Goal: Book appointment/travel/reservation

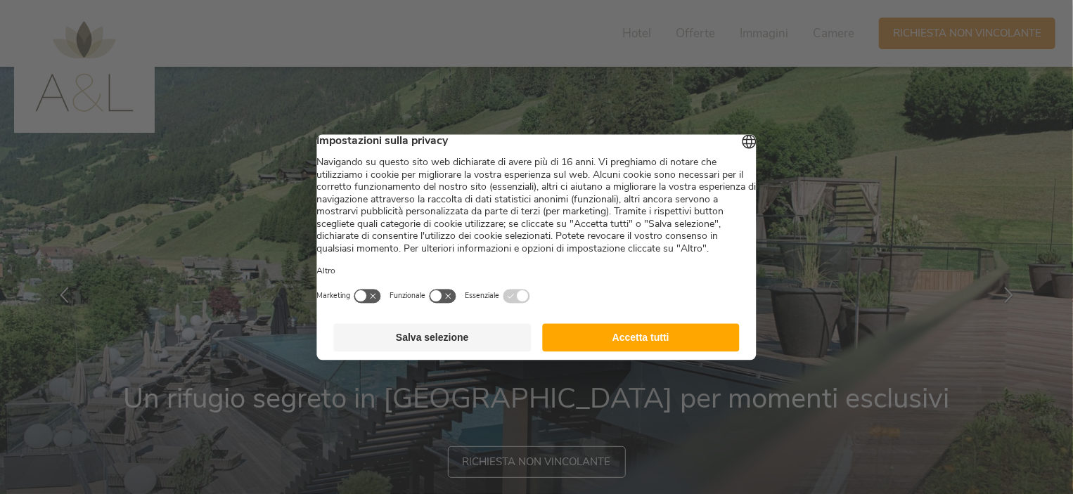
click at [642, 348] on button "Accetta tutti" at bounding box center [641, 337] width 198 height 28
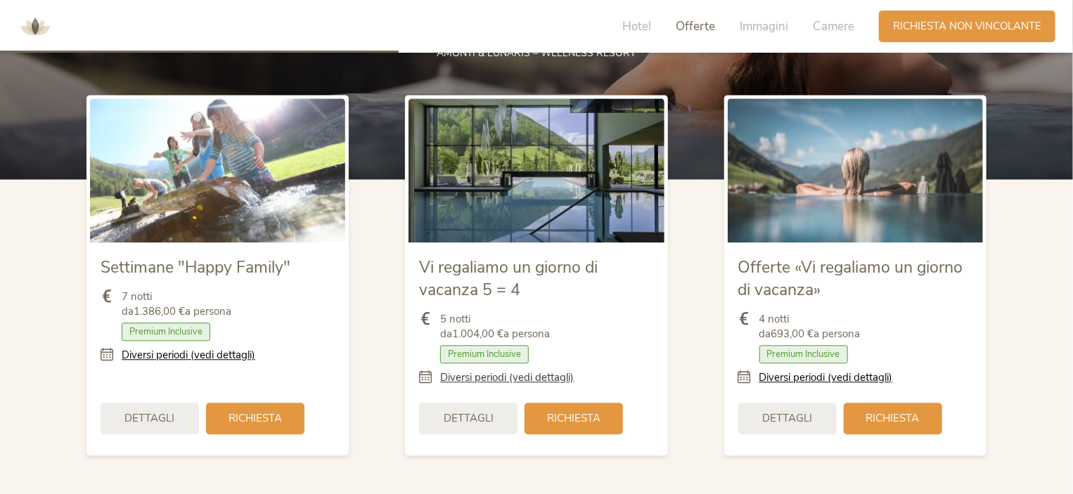
scroll to position [1584, 0]
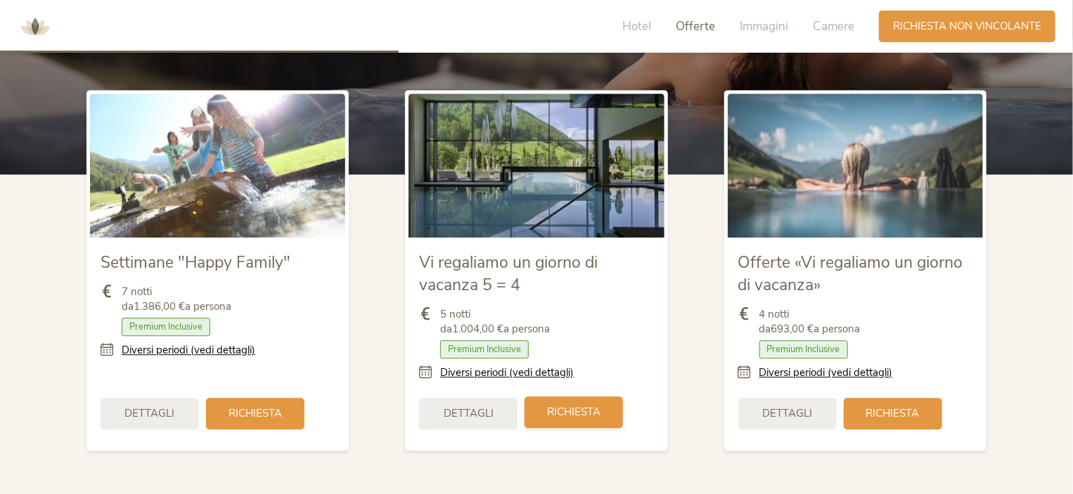
click at [570, 420] on div "Richiesta" at bounding box center [573, 412] width 98 height 32
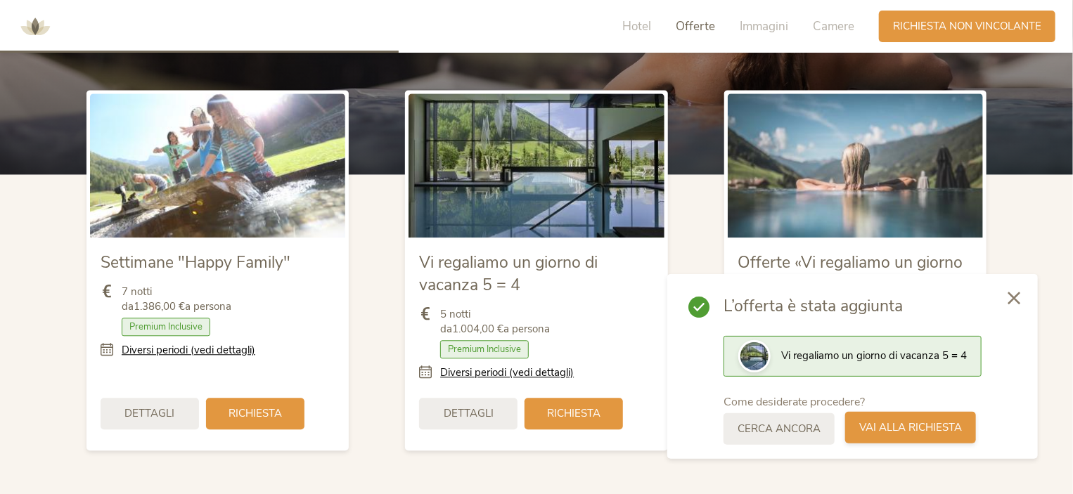
click at [892, 433] on span "Vai alla richiesta" at bounding box center [910, 427] width 103 height 15
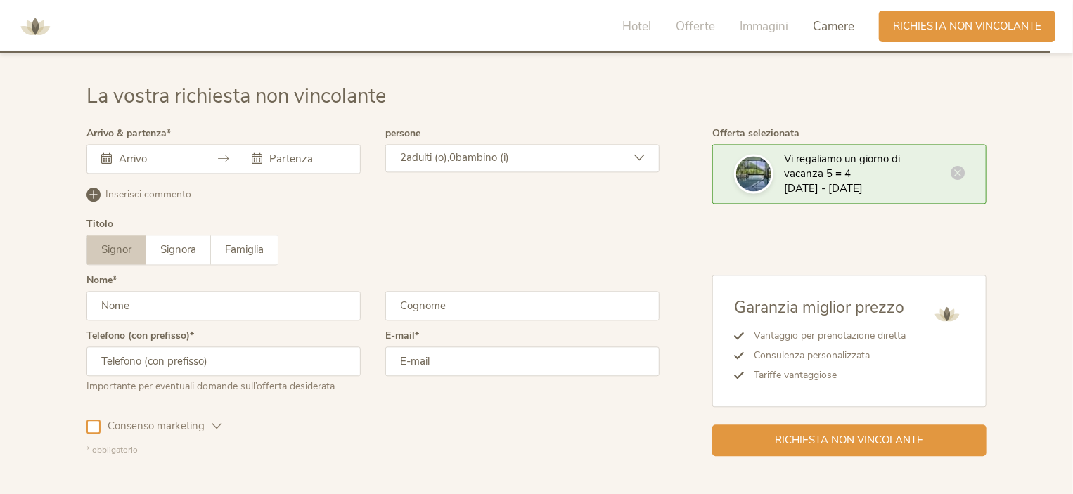
scroll to position [4172, 0]
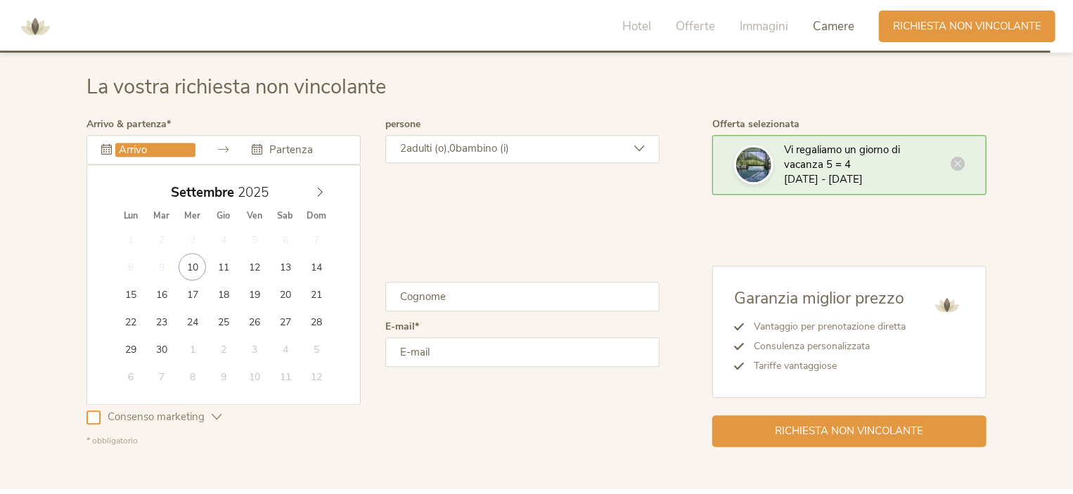
click at [126, 143] on input "text" at bounding box center [155, 150] width 80 height 14
type input "27.09.2025"
click at [320, 192] on icon at bounding box center [320, 192] width 5 height 9
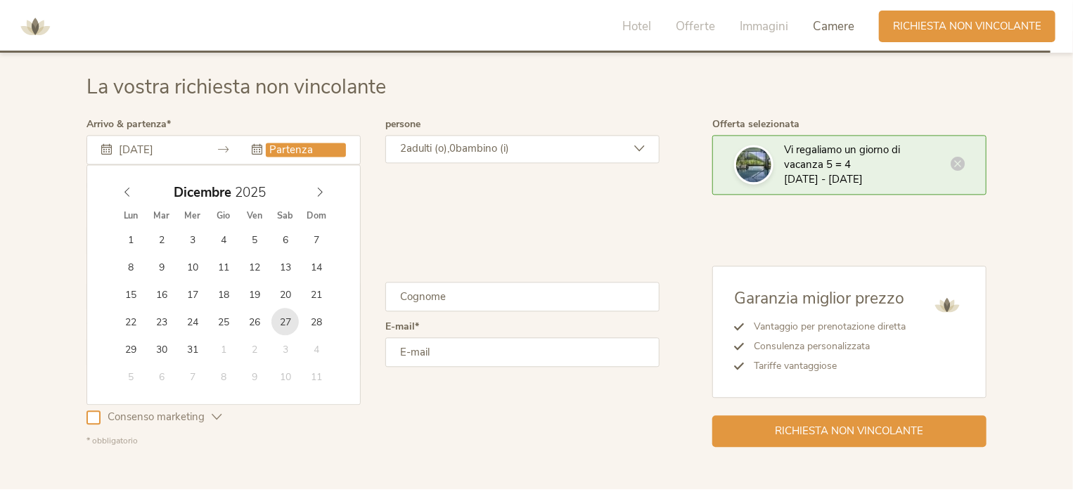
type input "[DATE]"
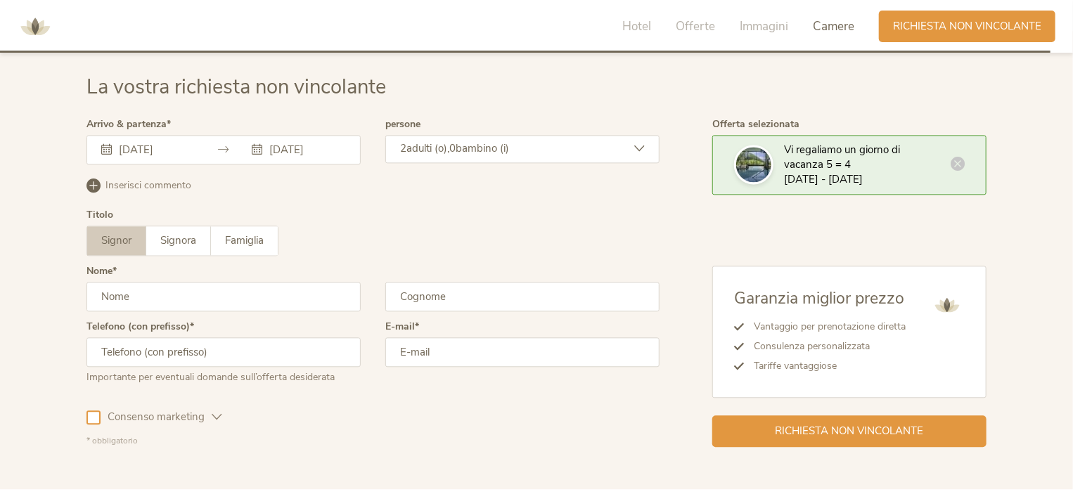
click at [306, 146] on input "[DATE]" at bounding box center [306, 150] width 80 height 14
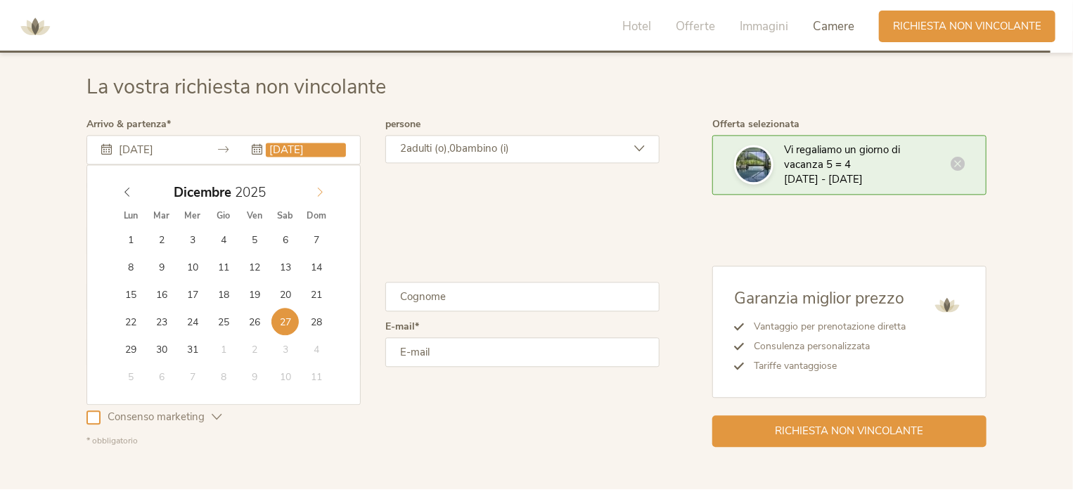
type input "2026"
click at [318, 190] on icon at bounding box center [320, 192] width 10 height 10
type input "[DATE]"
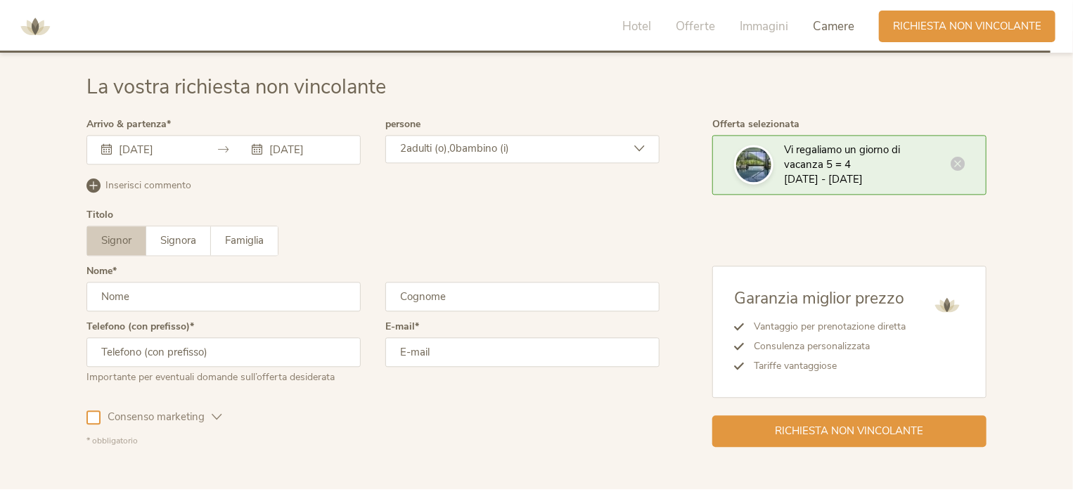
click at [429, 154] on div "2 adulti (o), 0 bambino (i)" at bounding box center [522, 149] width 274 height 28
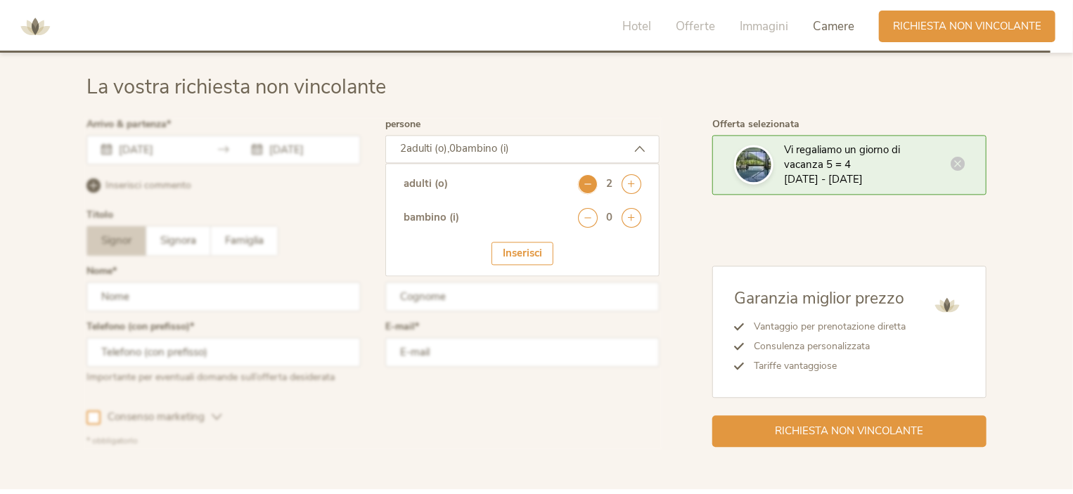
click at [593, 183] on icon at bounding box center [588, 184] width 20 height 20
click at [524, 247] on div "Inserisci" at bounding box center [522, 253] width 62 height 23
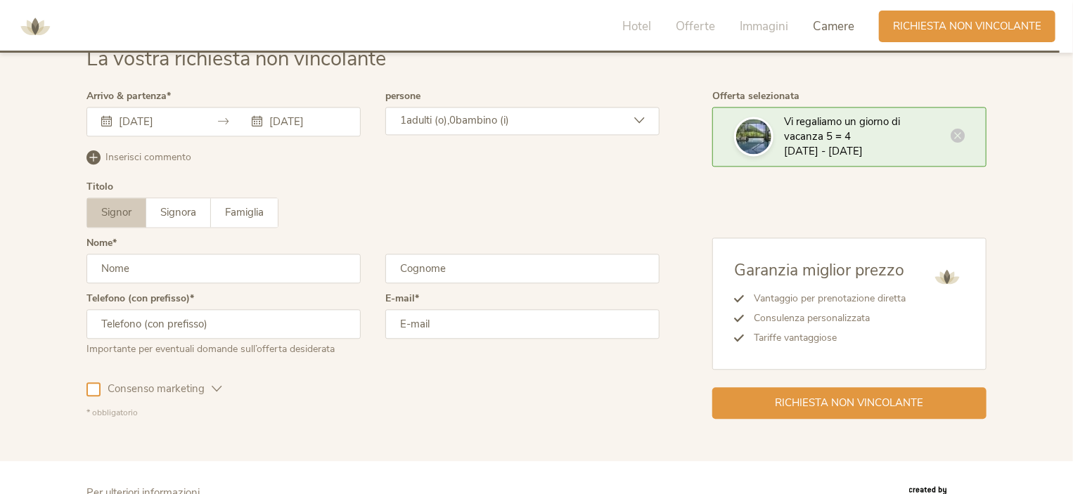
scroll to position [4209, 0]
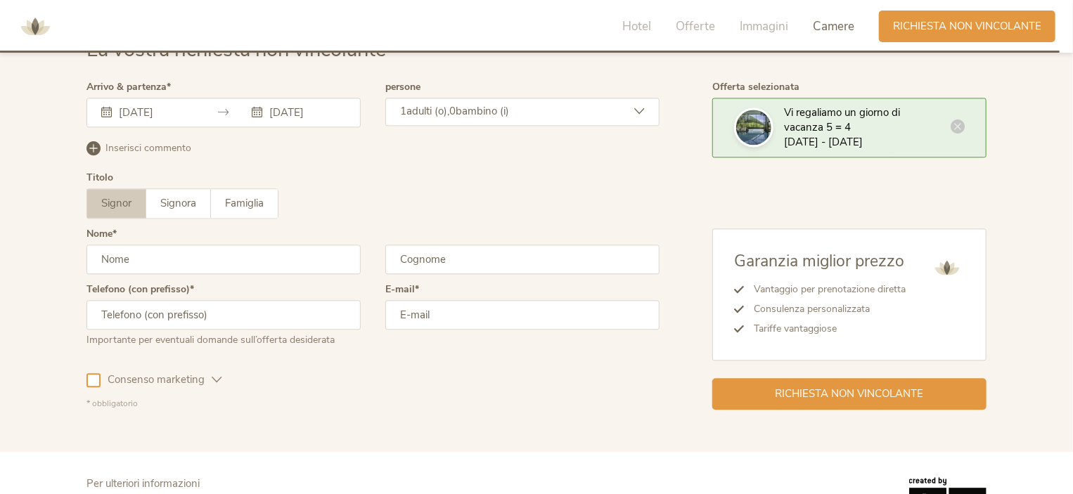
click at [195, 252] on input "text" at bounding box center [223, 260] width 274 height 30
click at [105, 254] on input "[PERSON_NAME]" at bounding box center [223, 260] width 274 height 30
click button "Iscriviti ora" at bounding box center [0, 0] width 0 height 0
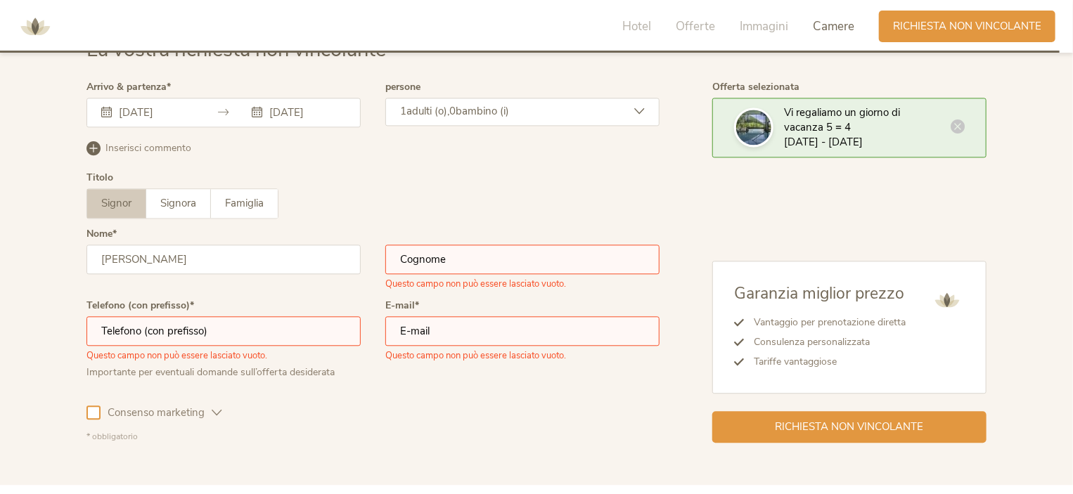
scroll to position [4294, 0]
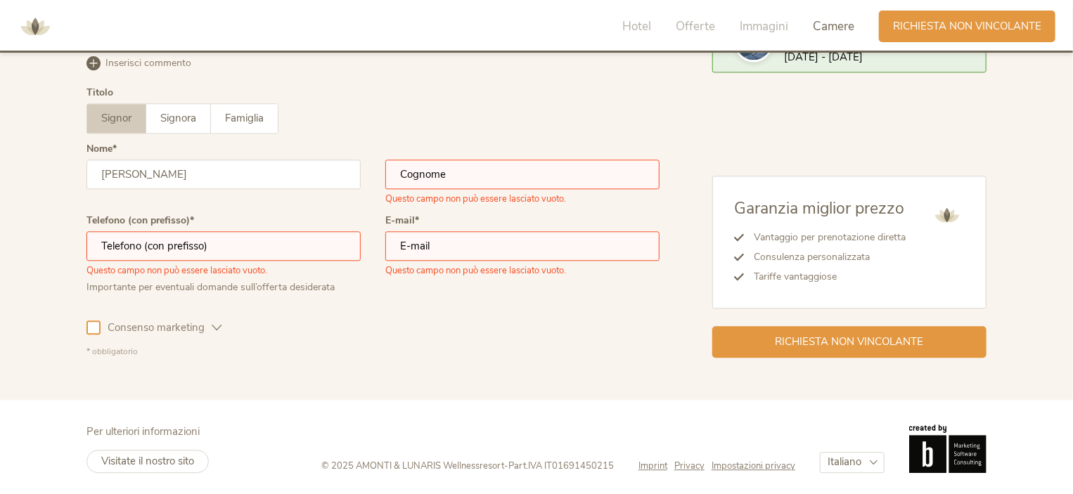
type input "Giovanni"
click at [418, 181] on input "text" at bounding box center [522, 175] width 274 height 30
type input "Tedesco"
click at [256, 245] on input "text" at bounding box center [223, 246] width 274 height 30
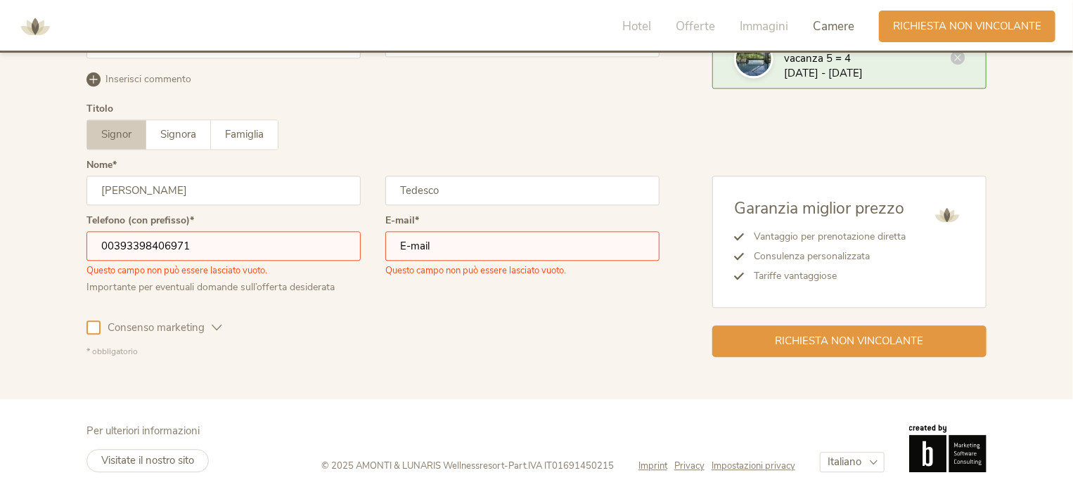
type input "00393398406971"
click at [419, 247] on input "email" at bounding box center [522, 246] width 274 height 30
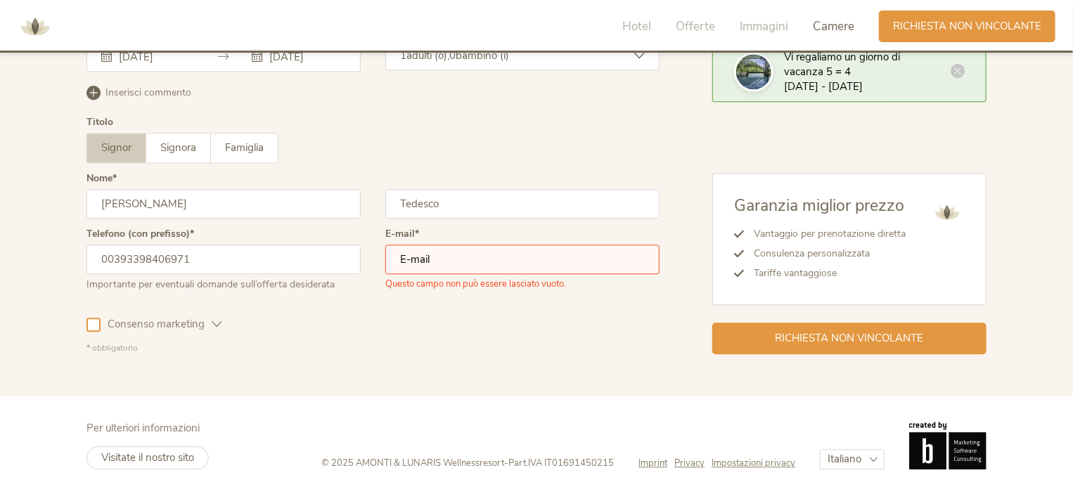
scroll to position [4262, 0]
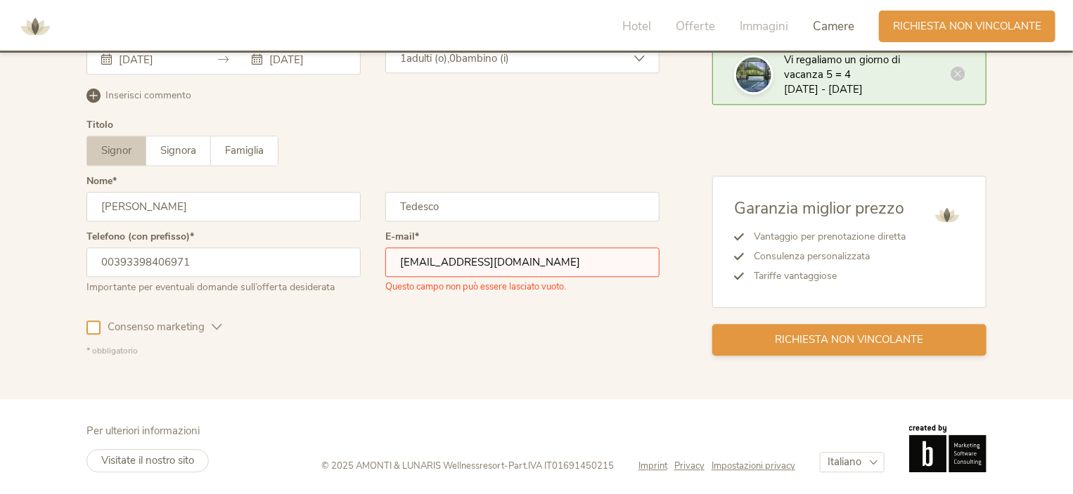
type input "[EMAIL_ADDRESS][DOMAIN_NAME]"
click at [870, 344] on span "Richiesta non vincolante" at bounding box center [849, 339] width 148 height 15
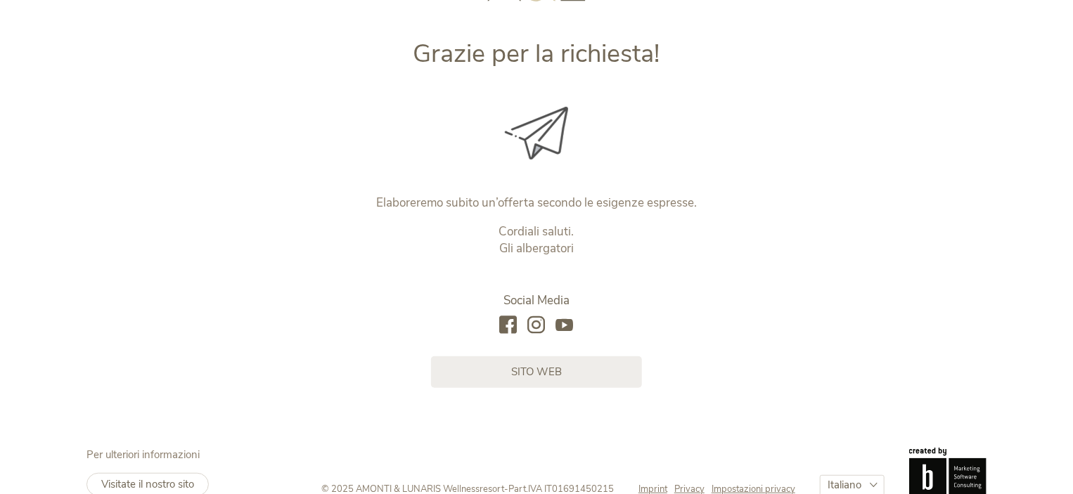
scroll to position [186, 0]
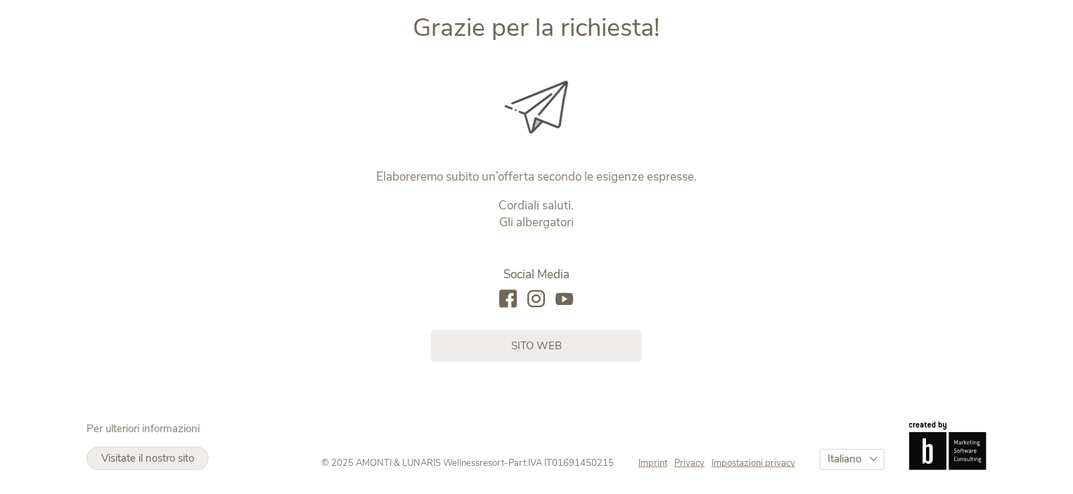
click at [143, 469] on link "Visitate il nostro sito" at bounding box center [147, 458] width 122 height 23
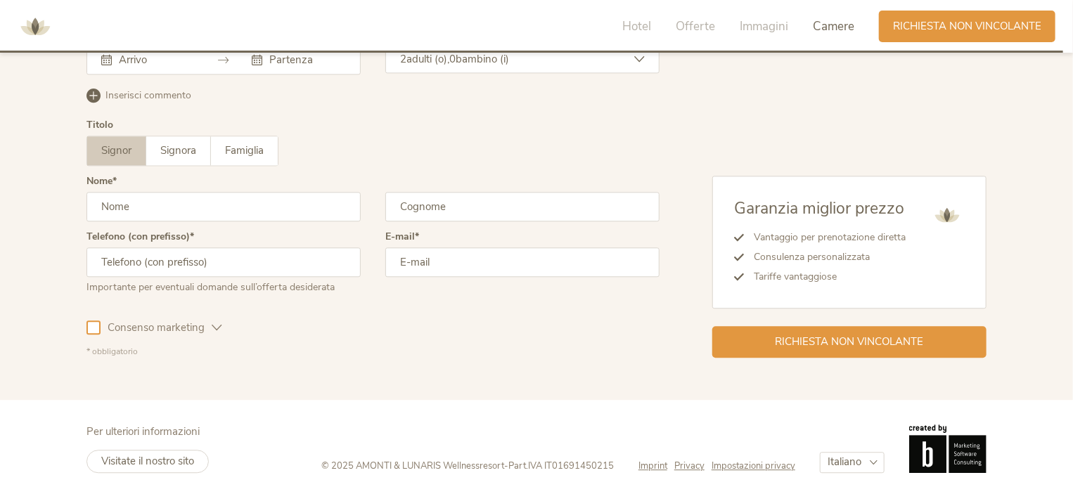
scroll to position [4135, 0]
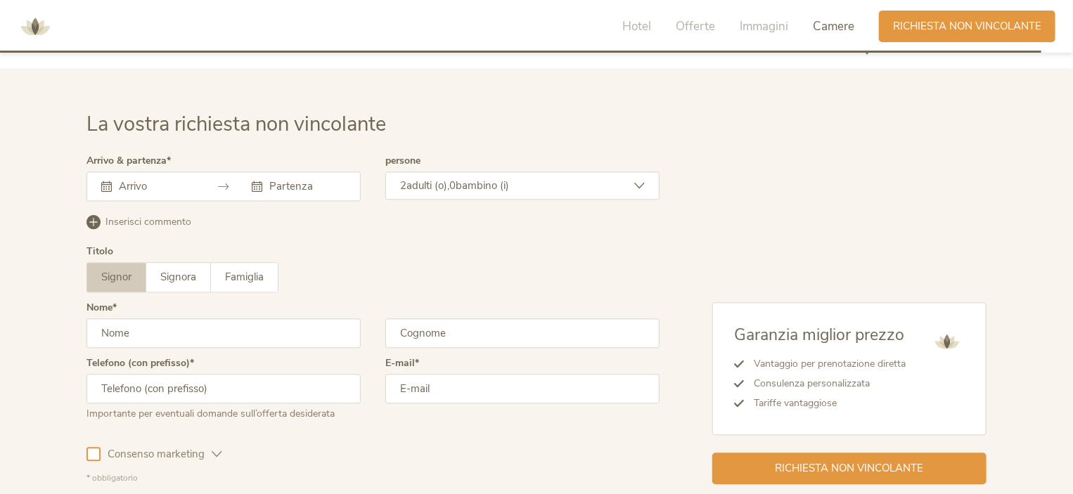
click at [142, 188] on input "text" at bounding box center [155, 186] width 80 height 14
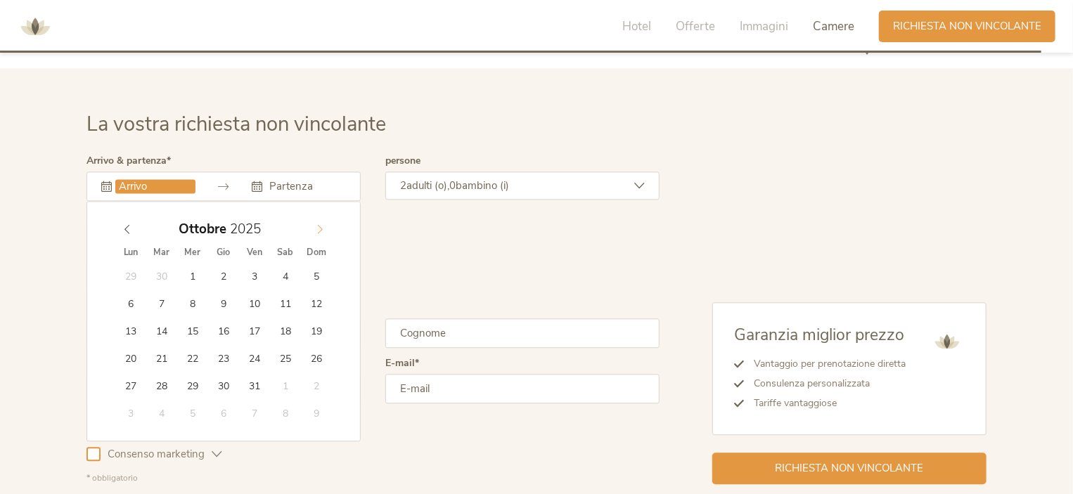
click at [318, 224] on icon at bounding box center [320, 229] width 10 height 10
type input "[DATE]"
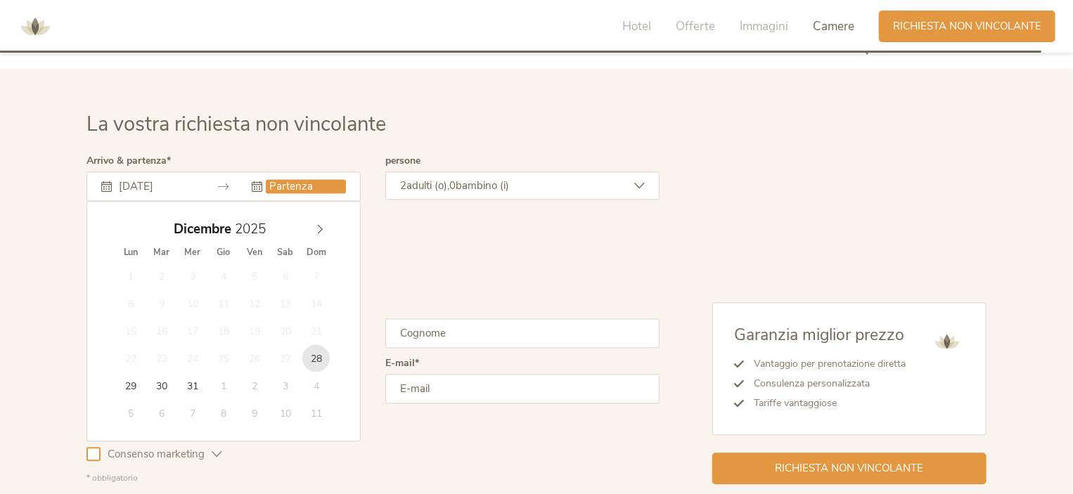
type input "[DATE]"
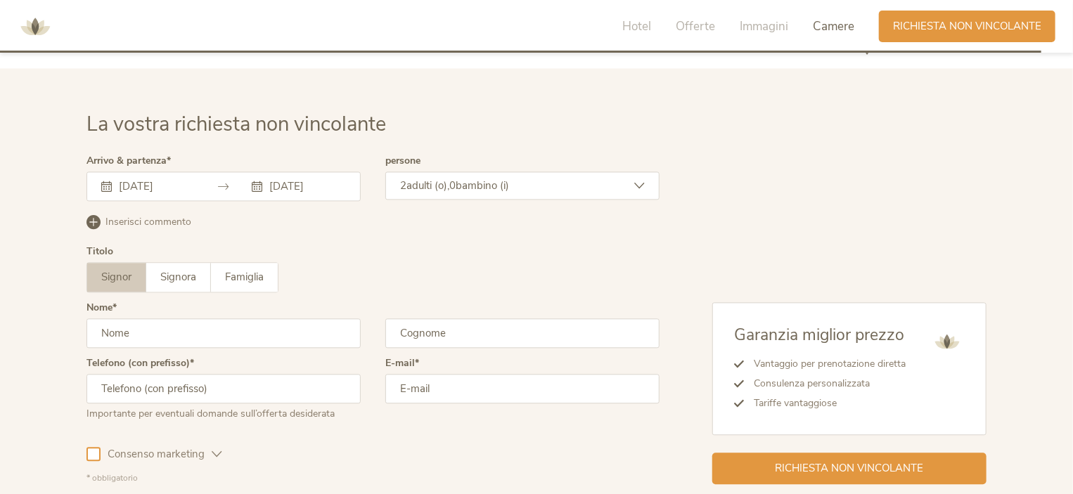
click at [290, 182] on input "[DATE]" at bounding box center [306, 186] width 80 height 14
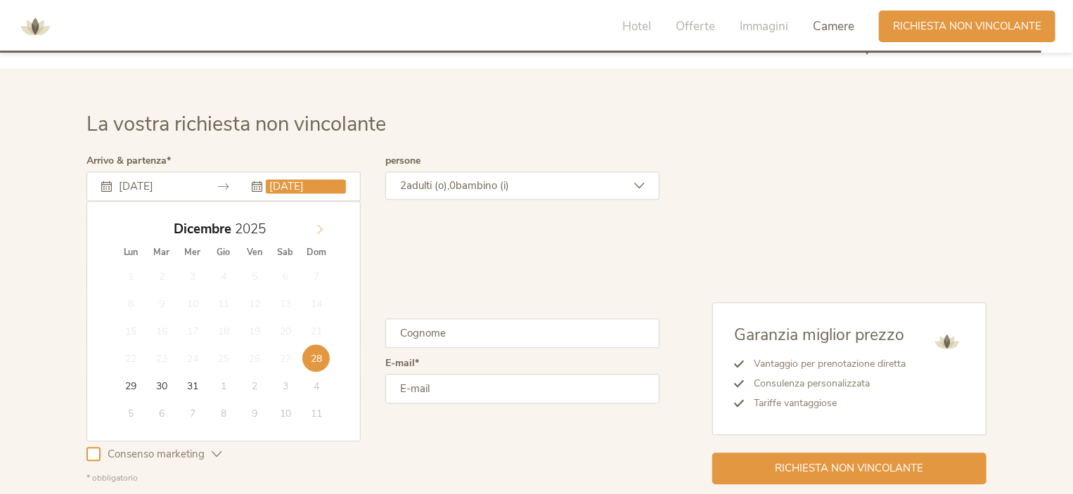
type input "2026"
click at [321, 231] on icon at bounding box center [320, 229] width 10 height 10
type input "[DATE]"
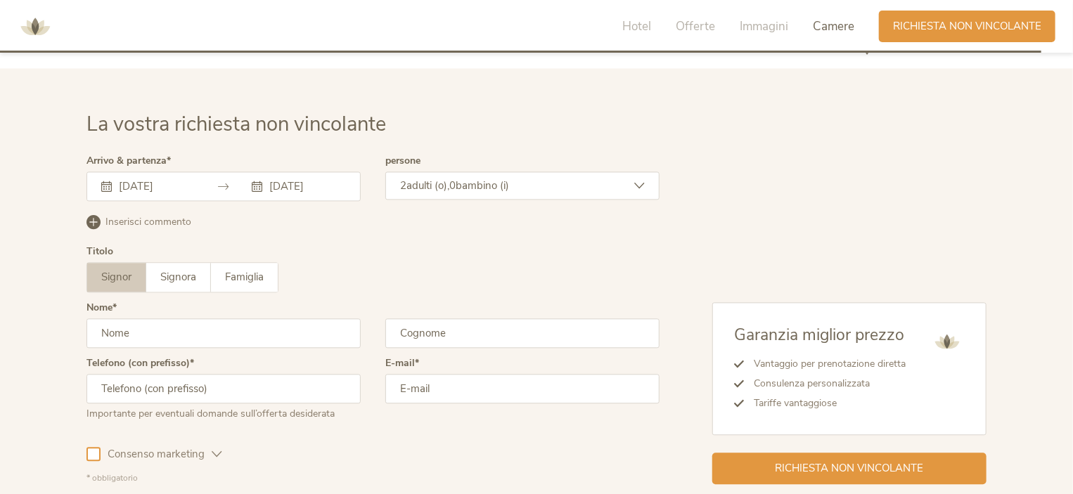
click at [447, 182] on span "adulti (o)," at bounding box center [427, 186] width 43 height 14
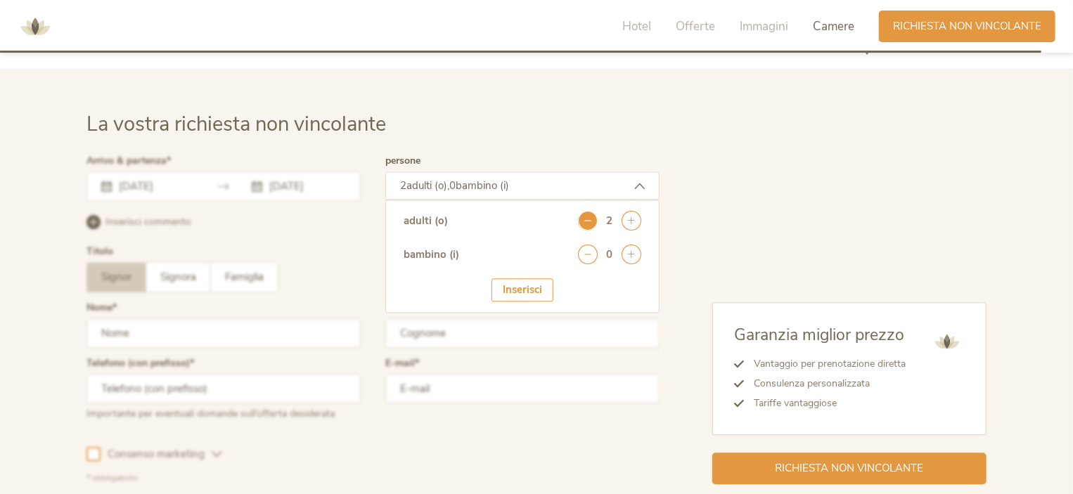
click at [590, 221] on icon at bounding box center [588, 221] width 20 height 20
click at [526, 289] on div "Inserisci" at bounding box center [522, 289] width 62 height 23
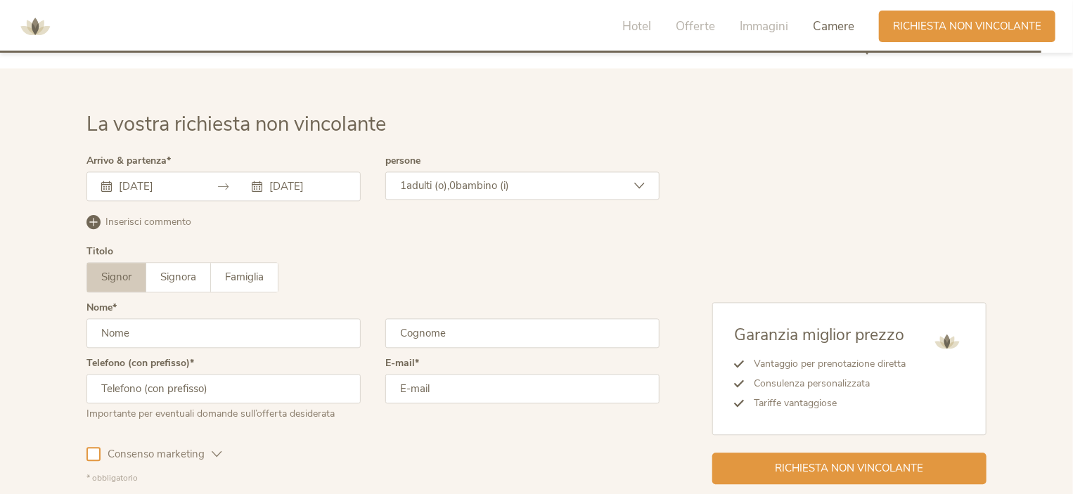
click at [224, 328] on input "text" at bounding box center [223, 333] width 274 height 30
type input "[PERSON_NAME]"
click at [441, 333] on input "text" at bounding box center [522, 333] width 274 height 30
click at [427, 326] on input "text" at bounding box center [522, 333] width 274 height 30
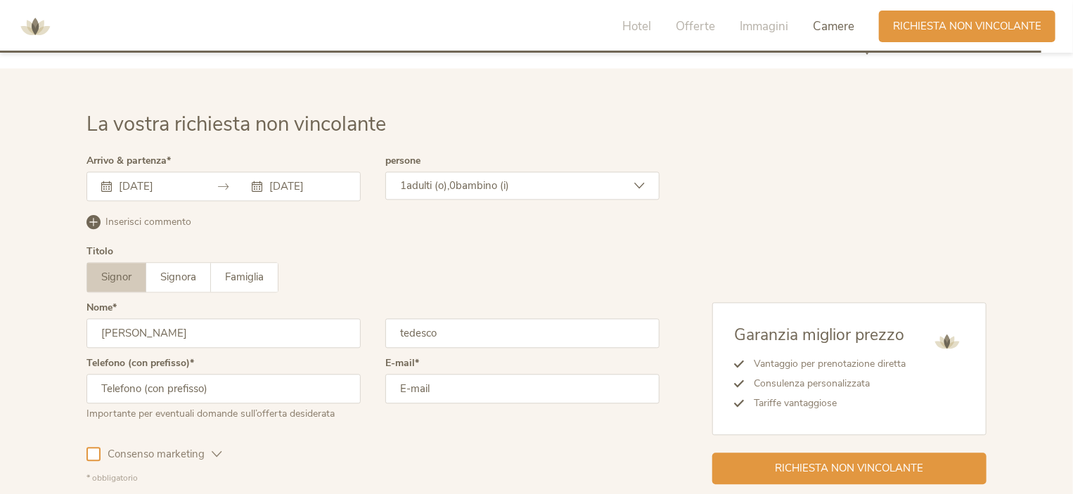
type input "tedesco"
click at [238, 391] on input "text" at bounding box center [223, 389] width 274 height 30
type input "00393398406971"
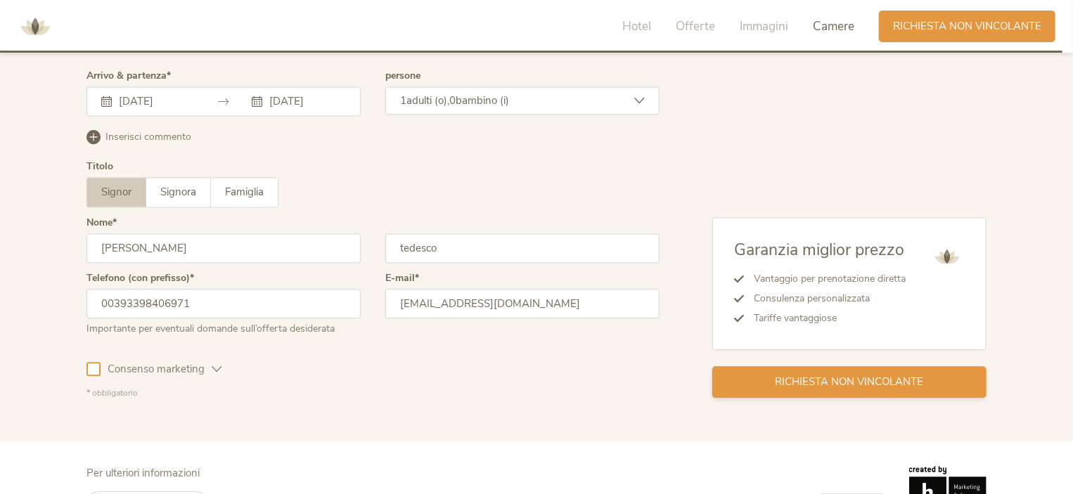
type input "[EMAIL_ADDRESS][DOMAIN_NAME]"
click at [796, 378] on span "Richiesta non vincolante" at bounding box center [849, 382] width 148 height 15
